Goal: Information Seeking & Learning: Learn about a topic

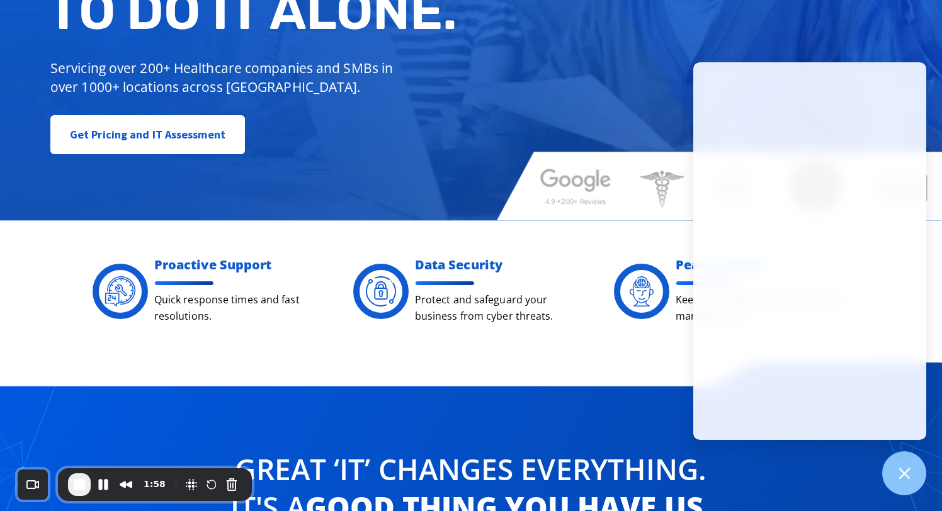
scroll to position [254, 0]
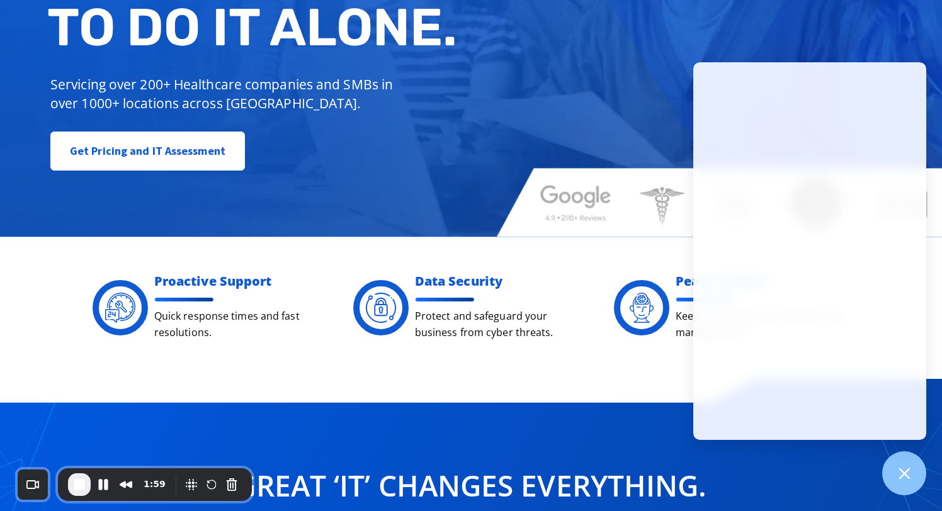
click at [579, 202] on div "Managed IT, done better. You don’t have to do IT alone. Servicing over 200+ Hea…" at bounding box center [471, 1] width 942 height 470
click at [906, 470] on icon at bounding box center [904, 473] width 16 height 16
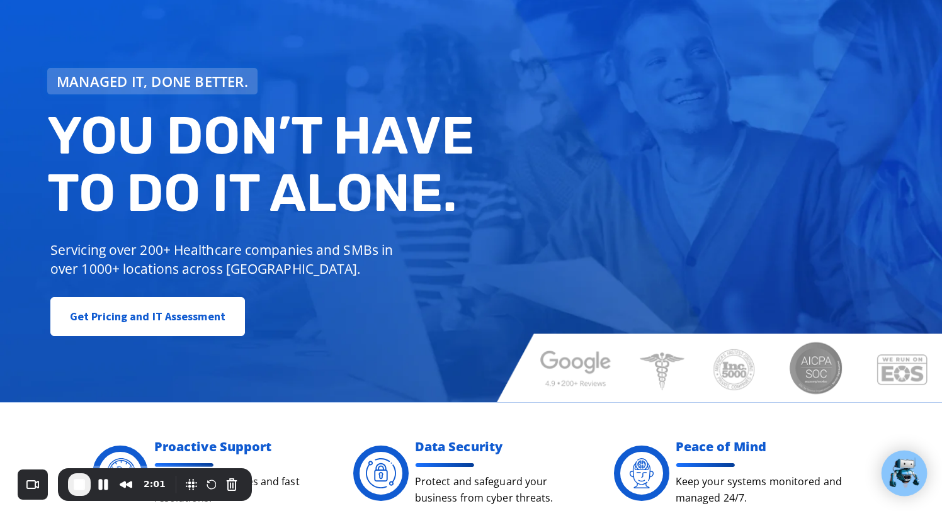
scroll to position [0, 0]
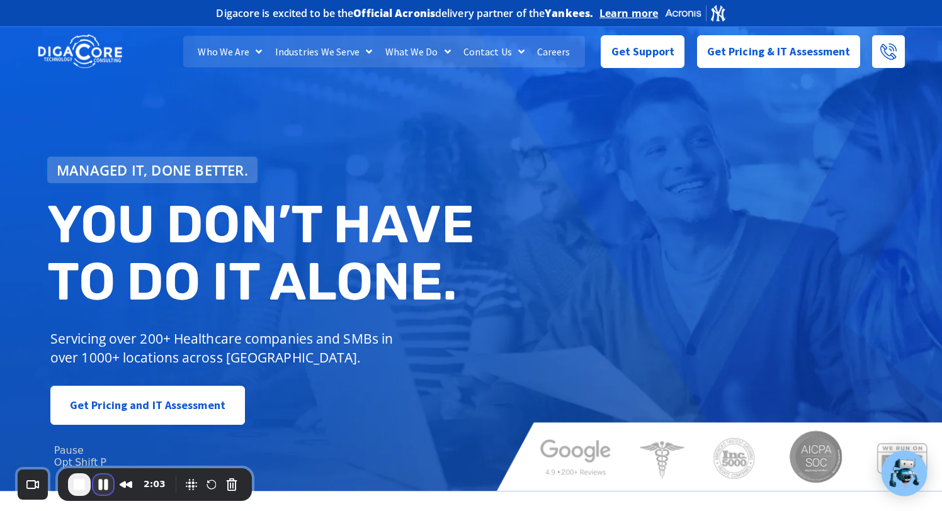
click at [106, 490] on button "Pause Recording" at bounding box center [103, 485] width 20 height 20
click at [79, 481] on button "End Recording" at bounding box center [78, 486] width 20 height 20
